Goal: Use online tool/utility: Utilize a website feature to perform a specific function

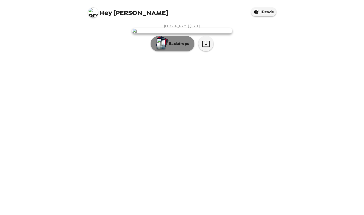
click at [185, 51] on button "Backdrops" at bounding box center [173, 43] width 44 height 15
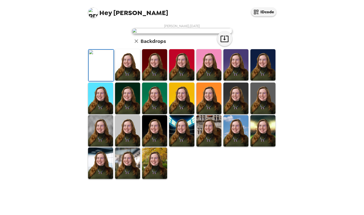
scroll to position [68, 0]
click at [180, 146] on img at bounding box center [181, 130] width 25 height 31
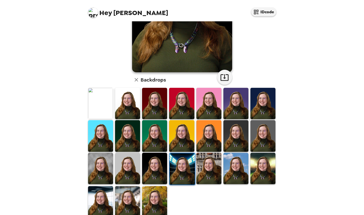
scroll to position [82, 0]
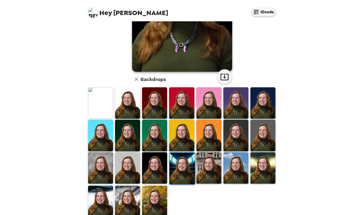
click at [207, 172] on img at bounding box center [209, 167] width 25 height 31
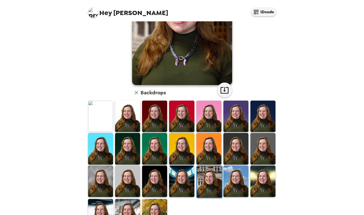
scroll to position [76, 0]
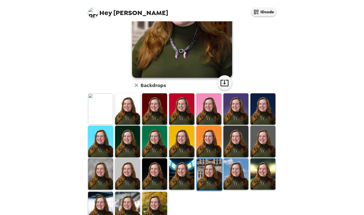
click at [89, 111] on img at bounding box center [100, 108] width 25 height 31
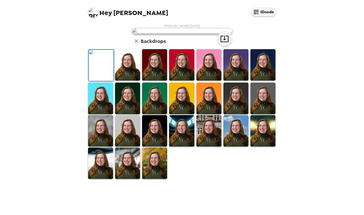
click at [151, 178] on img at bounding box center [154, 162] width 25 height 31
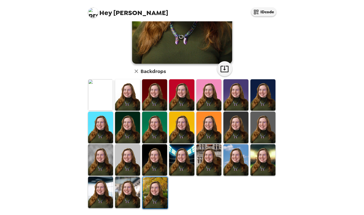
scroll to position [0, 0]
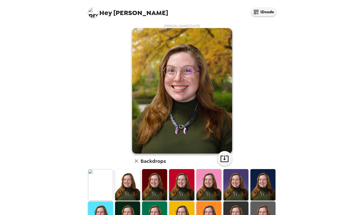
click at [110, 188] on img at bounding box center [100, 184] width 25 height 31
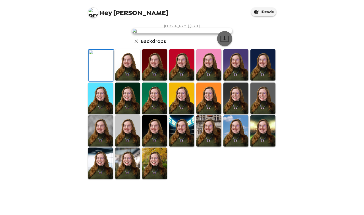
click at [221, 42] on icon "button" at bounding box center [225, 39] width 8 height 7
